Goal: Task Accomplishment & Management: Manage account settings

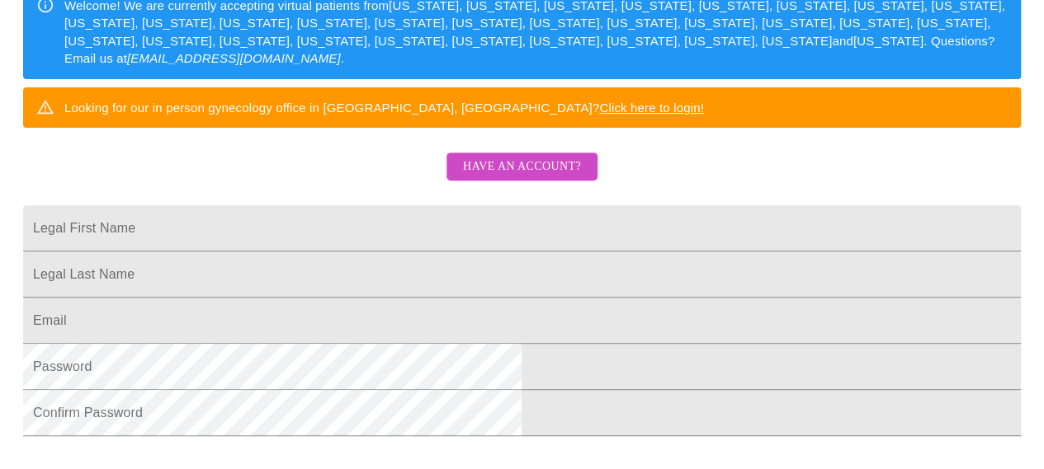
scroll to position [262, 0]
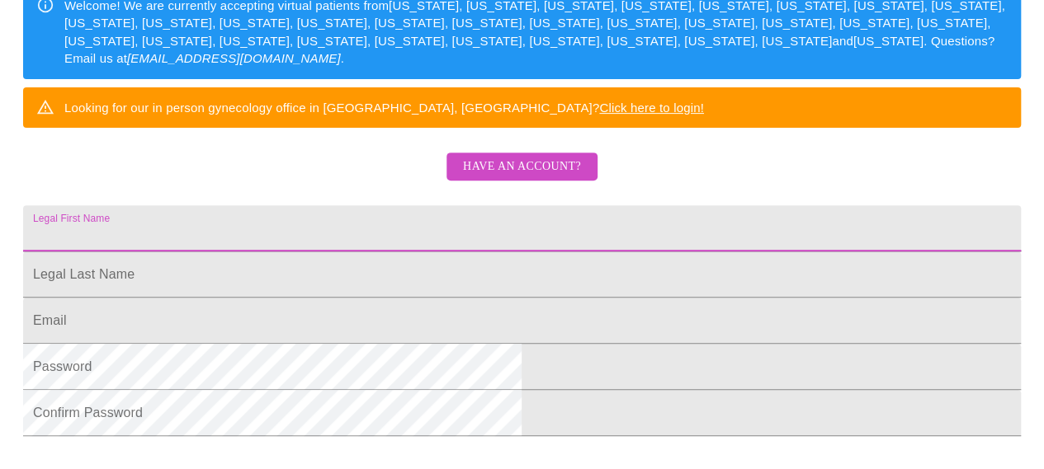
click at [461, 252] on input "Legal First Name" at bounding box center [522, 228] width 998 height 46
drag, startPoint x: 451, startPoint y: 260, endPoint x: 121, endPoint y: 258, distance: 330.1
click at [121, 258] on html "MyMenopauseRx Sign Up Welcome! We are currently accepting virtual patients from…" at bounding box center [522, 26] width 1044 height 577
type input "glado"
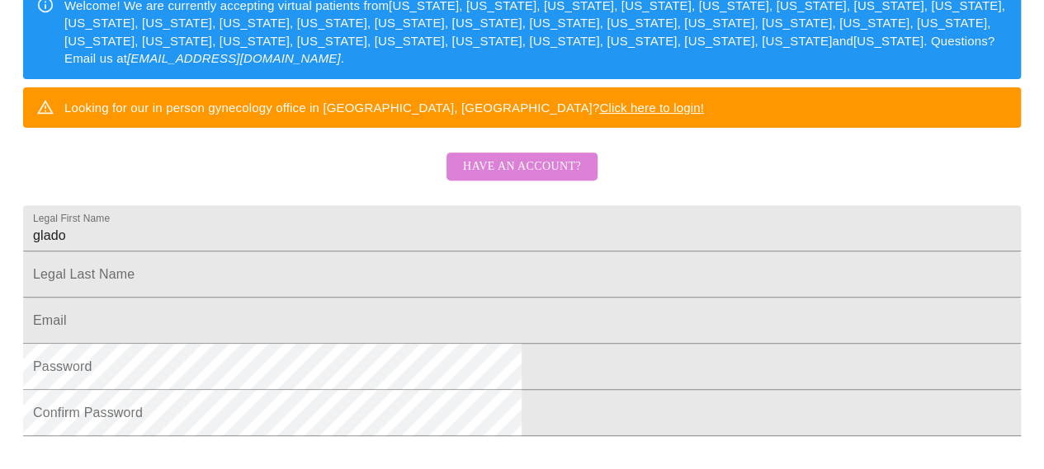
click at [538, 177] on span "Have an account?" at bounding box center [522, 167] width 118 height 21
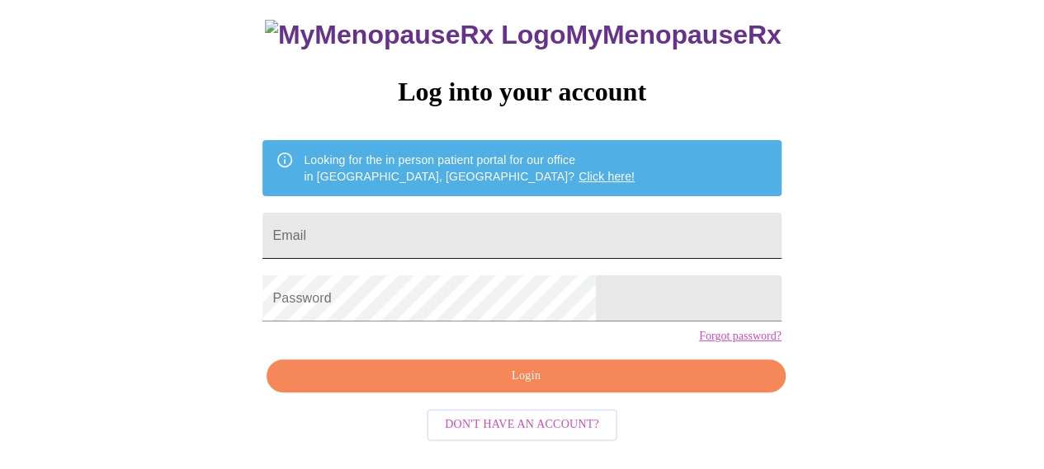
click at [430, 213] on input "Email" at bounding box center [521, 236] width 518 height 46
type input "[EMAIL_ADDRESS][DOMAIN_NAME]"
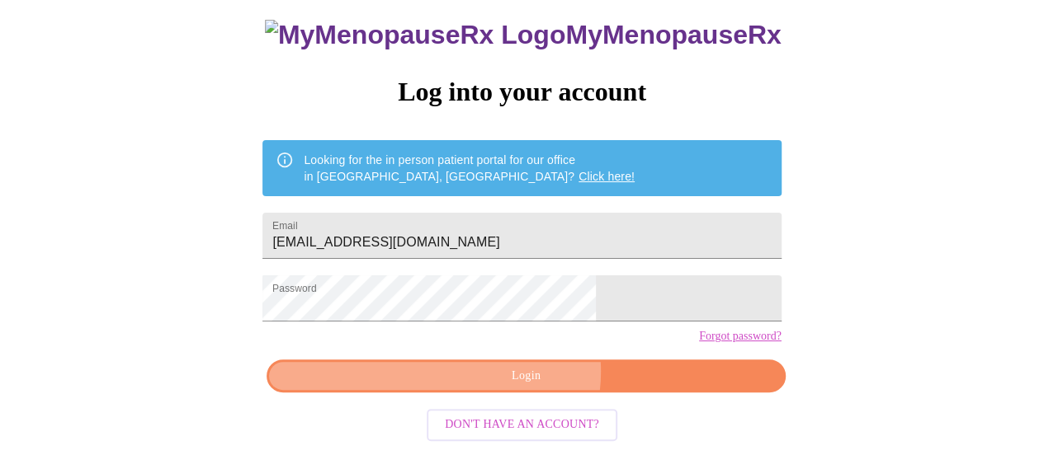
click at [523, 387] on span "Login" at bounding box center [525, 376] width 480 height 21
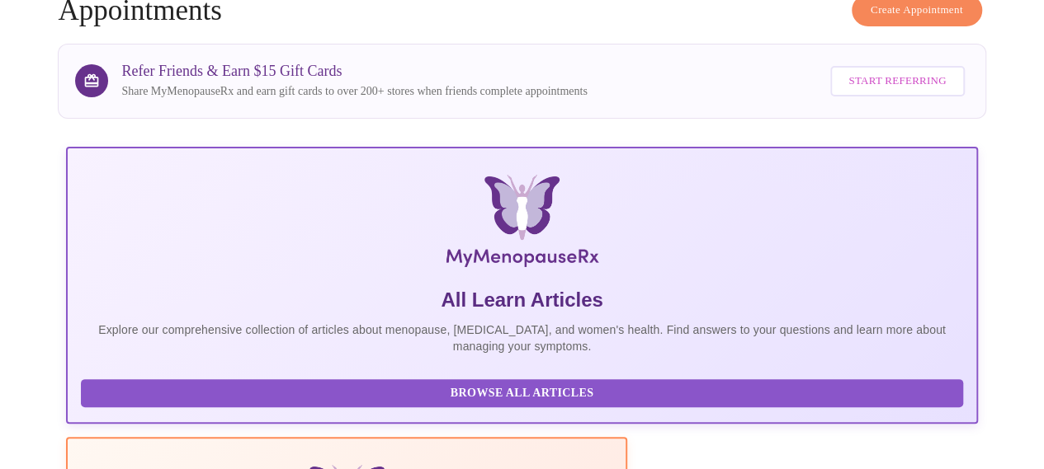
scroll to position [432, 0]
